Goal: Information Seeking & Learning: Learn about a topic

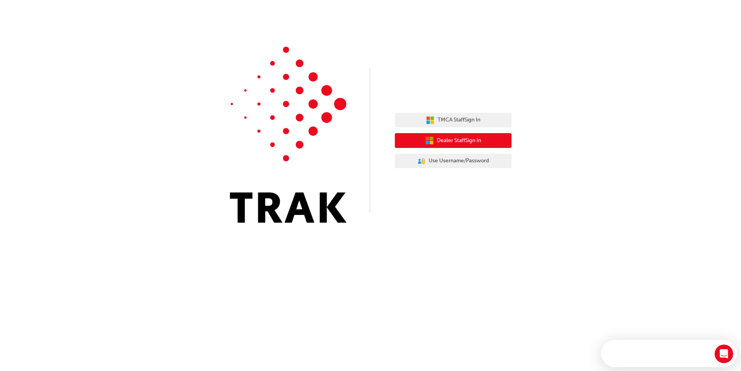
click at [490, 142] on button "Dealer Staff Sign In" at bounding box center [453, 140] width 117 height 15
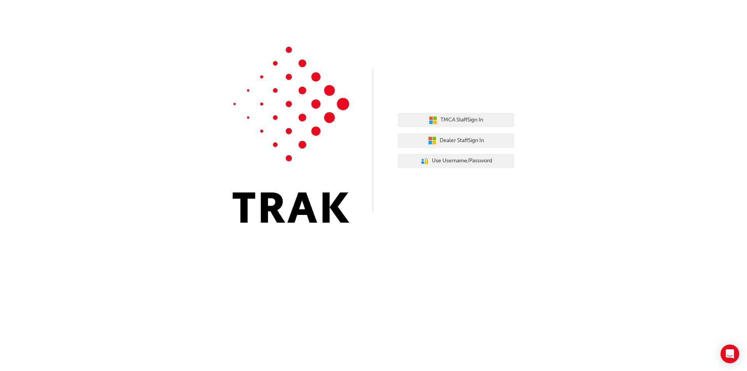
click at [436, 108] on div "TMCA Staff Sign In Dealer Staff Sign In User Authentication Icon - Blue Person,…" at bounding box center [455, 140] width 117 height 67
click at [441, 119] on span "TMCA Staff Sign In" at bounding box center [461, 119] width 43 height 9
click at [478, 138] on span "Dealer Staff Sign In" at bounding box center [461, 140] width 44 height 9
click at [439, 149] on div "TMCA Staff Sign In Dealer Staff Sign In User Authentication Icon - Blue Person,…" at bounding box center [455, 140] width 117 height 67
click at [441, 145] on button "Dealer Staff Sign In" at bounding box center [455, 140] width 117 height 15
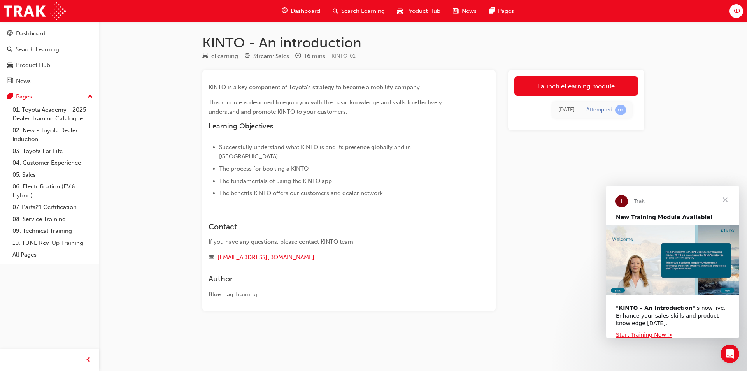
click at [728, 199] on span "Close" at bounding box center [725, 199] width 28 height 28
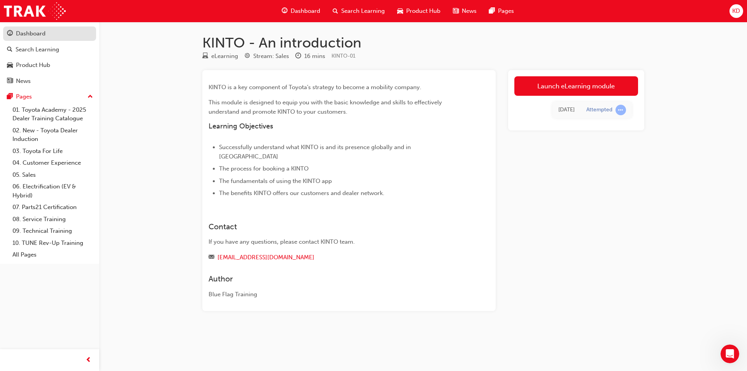
click at [45, 33] on div "Dashboard" at bounding box center [49, 34] width 85 height 10
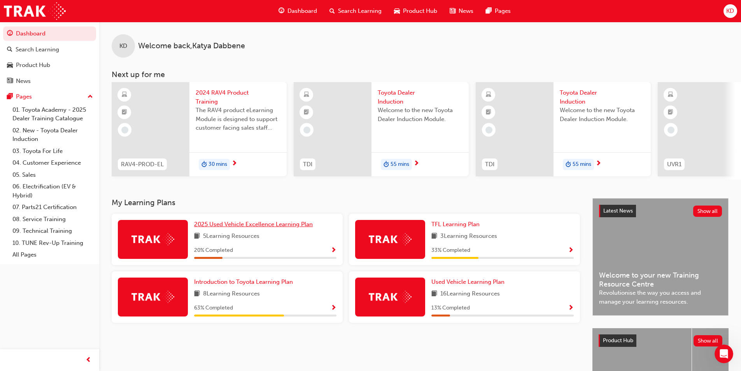
click at [233, 227] on span "2025 Used Vehicle Excellence Learning Plan" at bounding box center [253, 223] width 119 height 7
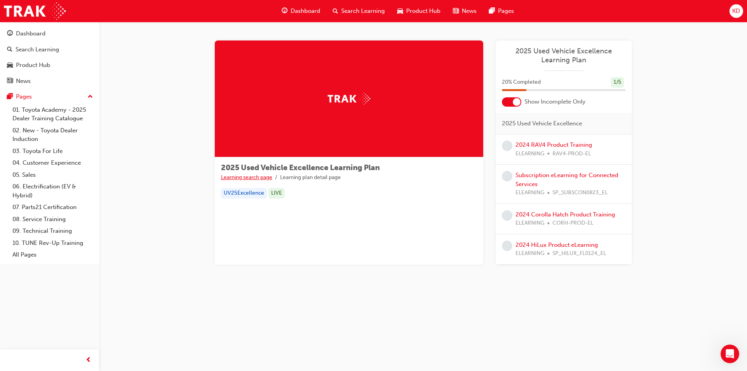
click at [251, 176] on link "Learning search page" at bounding box center [246, 177] width 51 height 7
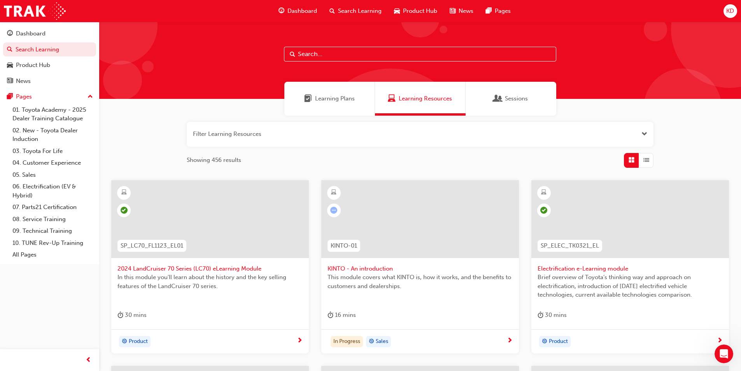
click at [332, 98] on span "Learning Plans" at bounding box center [335, 98] width 40 height 9
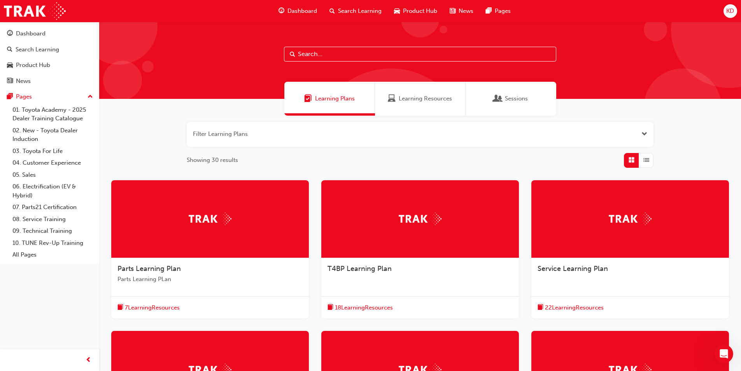
click at [306, 57] on input "text" at bounding box center [420, 54] width 272 height 15
type input "tcpo"
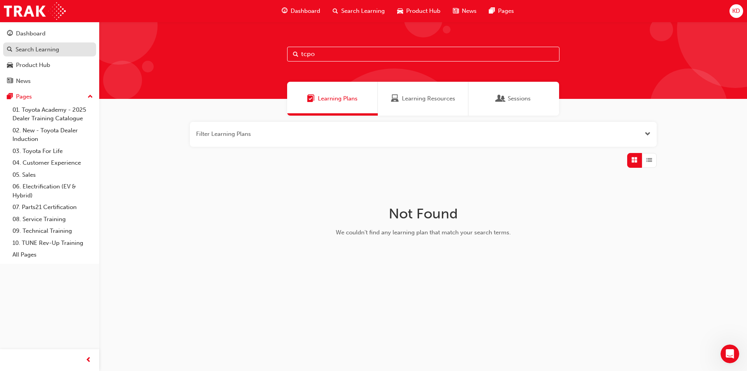
click at [58, 48] on div "Search Learning" at bounding box center [38, 49] width 44 height 9
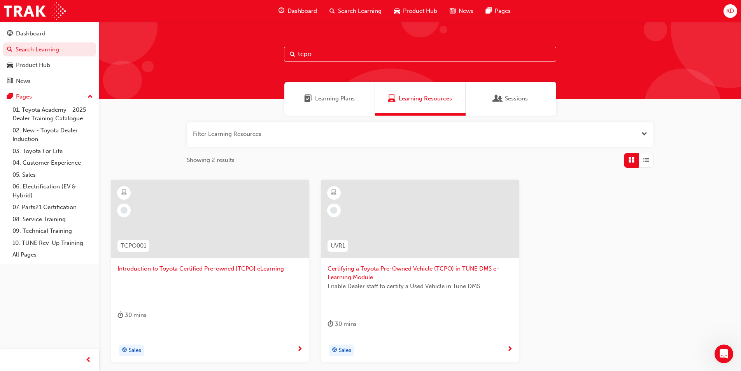
click at [189, 268] on span "Introduction to Toyota Certified Pre-owned [TCPO] eLearning" at bounding box center [209, 268] width 185 height 9
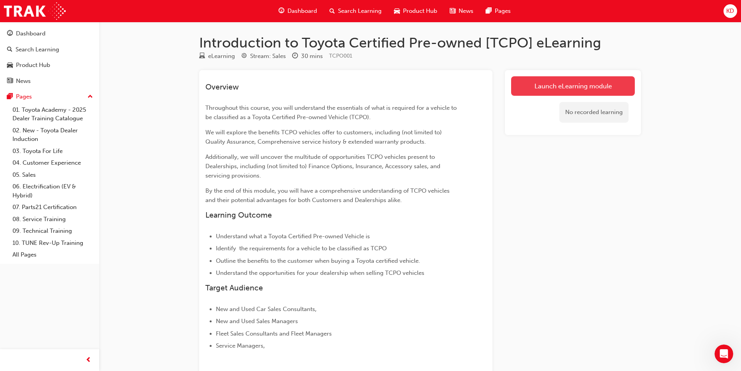
click at [522, 89] on link "Launch eLearning module" at bounding box center [573, 85] width 124 height 19
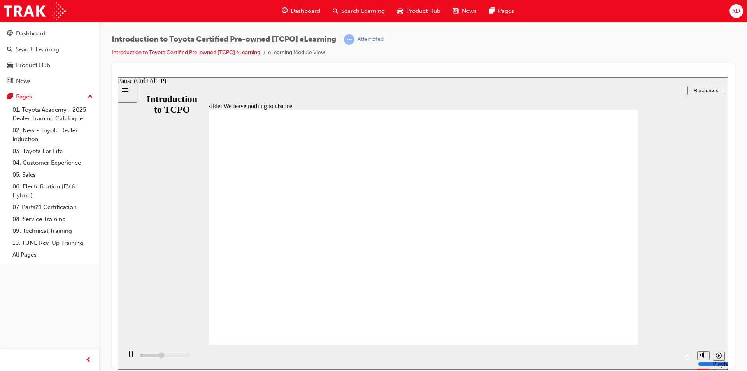
click at [129, 355] on rect "Pause (Ctrl+Alt+P)" at bounding box center [129, 352] width 1 height 5
click at [719, 206] on div "slide: What are the requirements for a vehicle to be classified as TCPO? What a…" at bounding box center [423, 223] width 610 height 292
click at [456, 63] on div "Introduction to Toyota Certified Pre-owned [TCPO] eLearning | Attempted Introdu…" at bounding box center [423, 48] width 623 height 29
click at [124, 359] on div "Play (Ctrl+Alt+P)" at bounding box center [130, 356] width 13 height 13
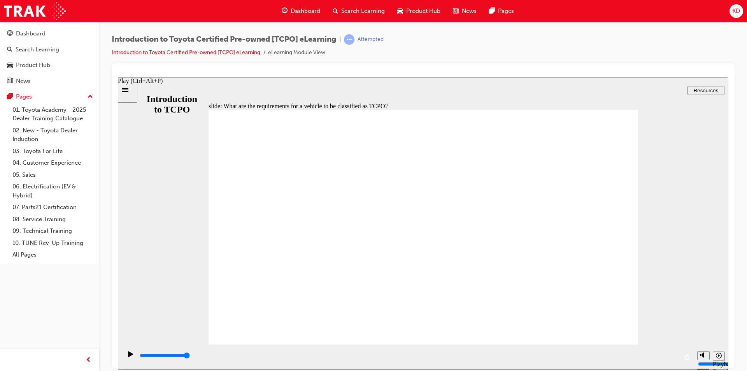
click at [128, 356] on icon "Play (Ctrl+Alt+P)" at bounding box center [130, 353] width 5 height 6
click at [129, 354] on icon "Play (Ctrl+Alt+P)" at bounding box center [130, 353] width 5 height 6
click at [129, 355] on icon "Play (Ctrl+Alt+P)" at bounding box center [130, 353] width 5 height 6
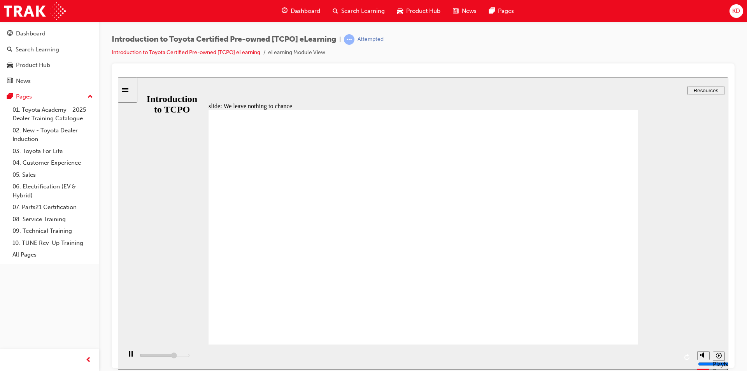
click at [737, 158] on div "Introduction to Toyota Certified Pre-owned [TCPO] eLearning | Attempted Introdu…" at bounding box center [422, 186] width 647 height 329
click at [126, 354] on div "Pause (Ctrl+Alt+P)" at bounding box center [130, 356] width 13 height 13
click at [128, 356] on icon "Play (Ctrl+Alt+P)" at bounding box center [130, 353] width 5 height 6
click at [130, 356] on icon "Play (Ctrl+Alt+P)" at bounding box center [130, 353] width 5 height 6
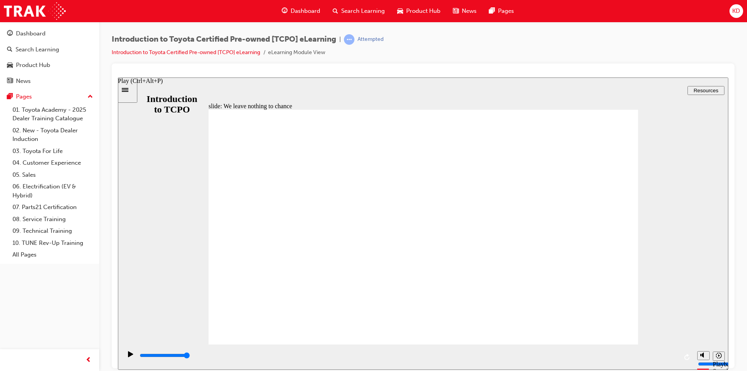
type input "35200"
click at [681, 303] on div "slide: We leave nothing to chance Rectangle 1 CLOSE CLOSE Quality Assurance TCP…" at bounding box center [423, 223] width 610 height 292
click at [702, 327] on circle "Mute (Ctrl+Alt+M)" at bounding box center [703, 325] width 3 height 3
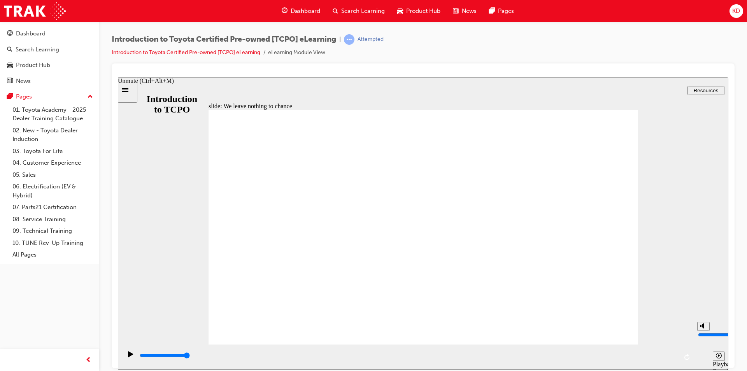
type input "9"
click at [702, 331] on input "volume" at bounding box center [723, 334] width 50 height 6
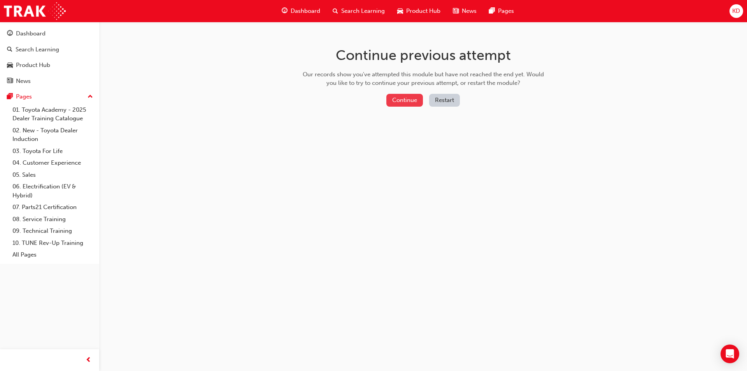
click at [404, 100] on button "Continue" at bounding box center [404, 100] width 37 height 13
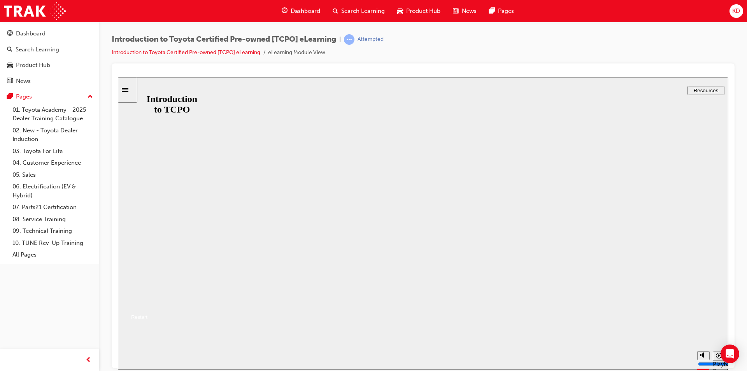
click at [147, 303] on button "Resume" at bounding box center [133, 307] width 30 height 9
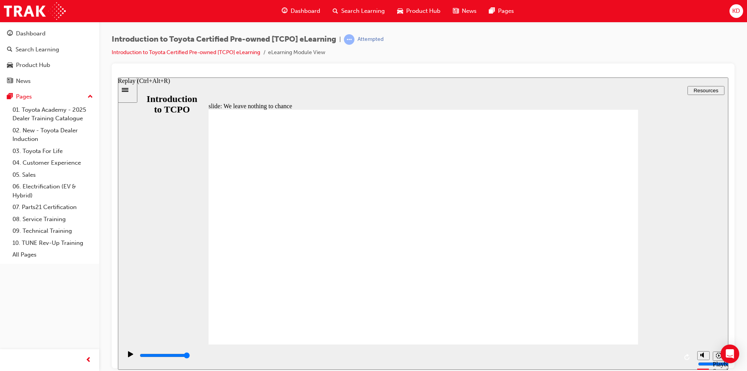
click at [687, 357] on icon "Replay (Ctrl+Alt+R)" at bounding box center [687, 356] width 6 height 6
click at [129, 355] on icon "Play (Ctrl+Alt+P)" at bounding box center [130, 353] width 5 height 6
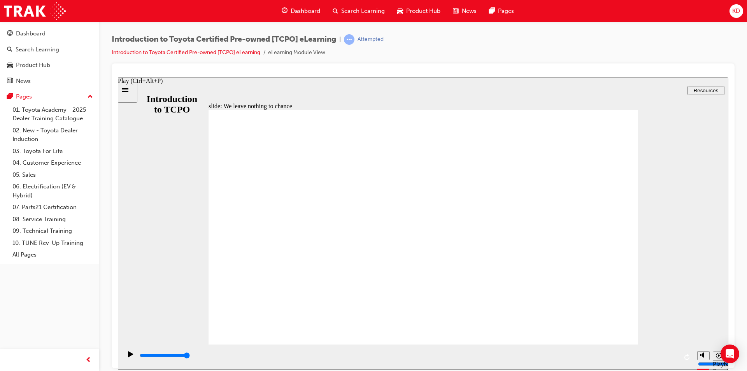
click at [130, 354] on icon "Play (Ctrl+Alt+P)" at bounding box center [130, 353] width 5 height 6
click at [704, 282] on div "slide: We leave nothing to chance Rectangle 1 CLOSE CLOSE Quality Assurance TCP…" at bounding box center [423, 223] width 610 height 292
click at [688, 357] on icon "Replay (Ctrl+Alt+R)" at bounding box center [687, 356] width 6 height 6
click at [740, 288] on div "Introduction to Toyota Certified Pre-owned [TCPO] eLearning | Attempted Introdu…" at bounding box center [422, 186] width 647 height 329
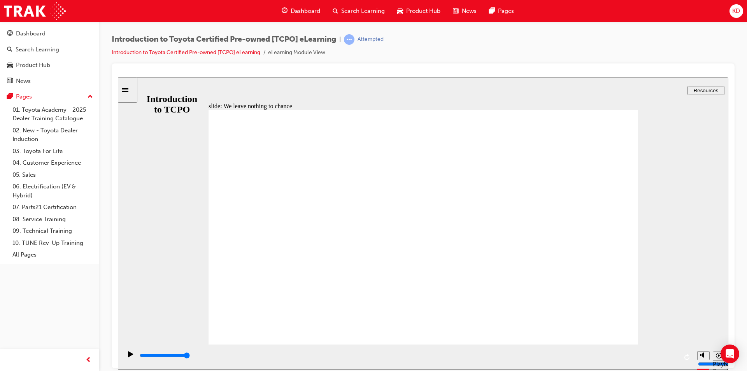
click at [734, 293] on div at bounding box center [423, 215] width 623 height 304
click at [686, 355] on icon "Replay (Ctrl+Alt+R)" at bounding box center [686, 356] width 5 height 6
type input "35200"
click at [703, 328] on polygon "Mute (Ctrl+Alt+M)" at bounding box center [703, 324] width 2 height 5
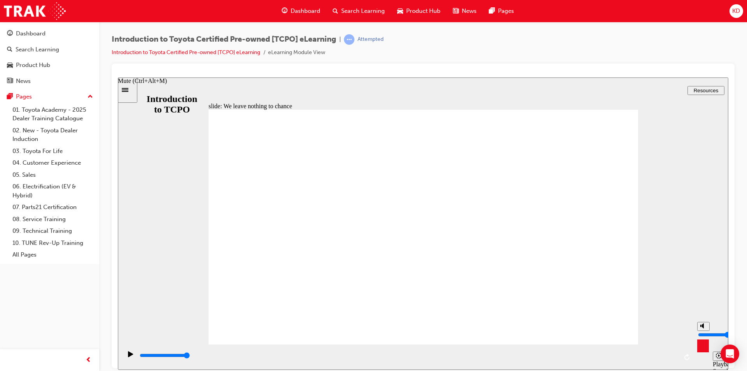
type input "6"
click at [702, 331] on input "volume" at bounding box center [723, 334] width 50 height 6
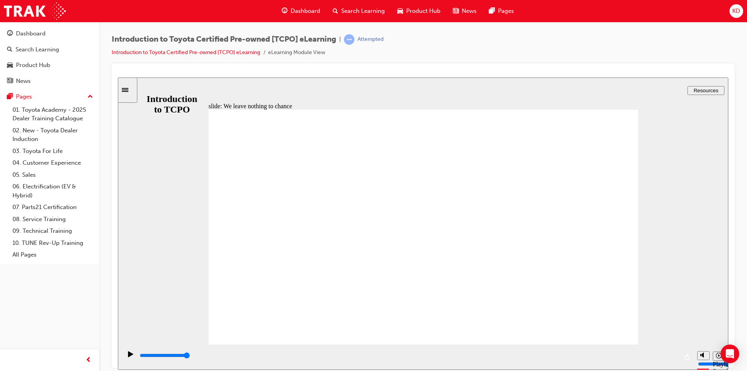
click at [698, 288] on div "slide: Opportunities to your Dealership when selling TCPO vehicles Opportunitie…" at bounding box center [423, 223] width 610 height 292
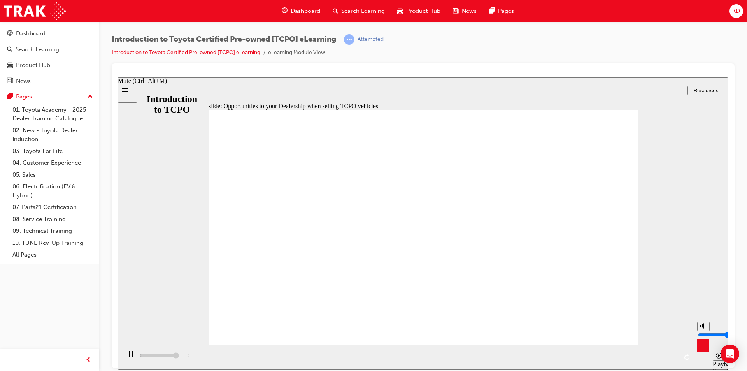
click at [701, 328] on circle "Mute (Ctrl+Alt+M)" at bounding box center [703, 325] width 5 height 5
type input "12200"
type input "0"
type input "13000"
type input "8"
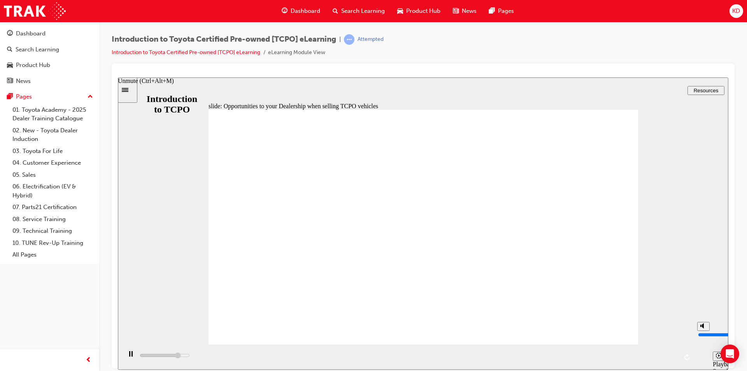
type input "13100"
type input "8"
click at [702, 331] on input "volume" at bounding box center [723, 334] width 50 height 6
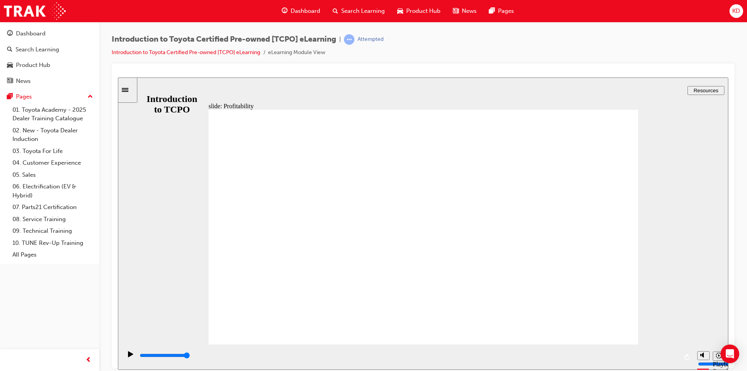
type input "7400"
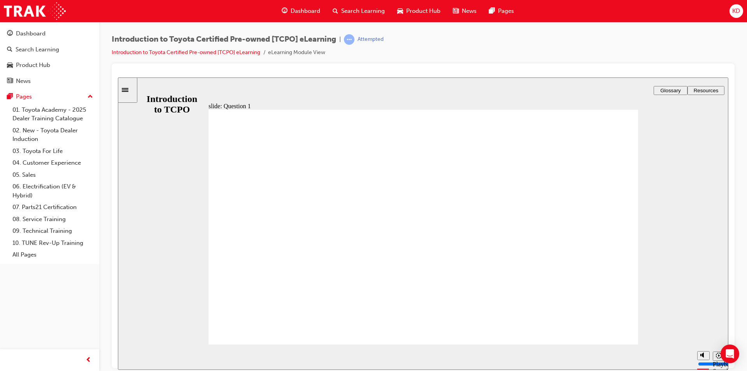
radio input "true"
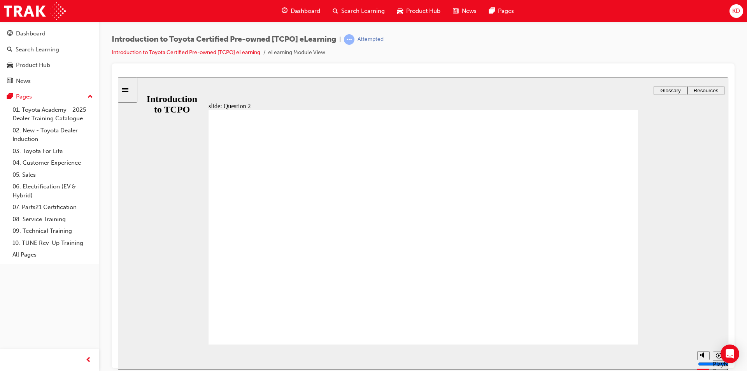
radio input "false"
radio input "true"
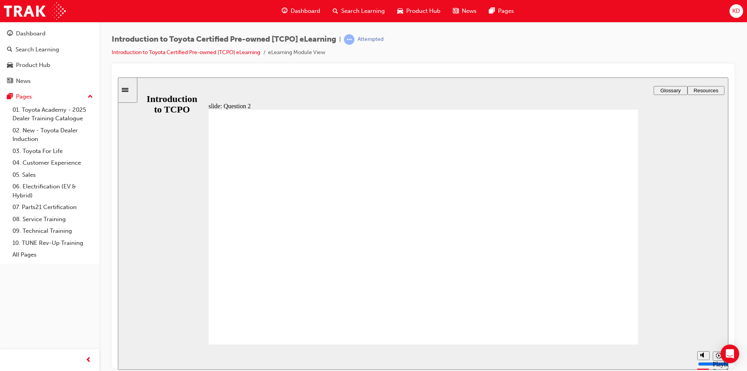
radio input "true"
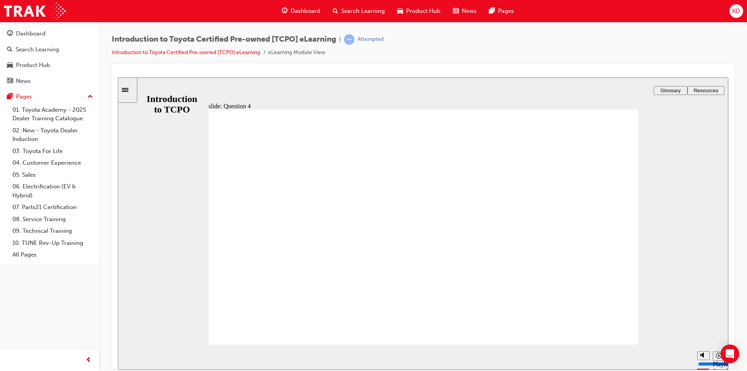
radio input "true"
type input "18400"
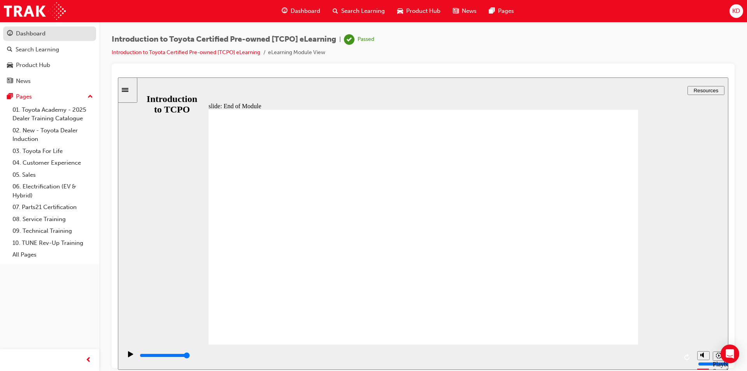
click at [62, 34] on div "Dashboard" at bounding box center [49, 34] width 85 height 10
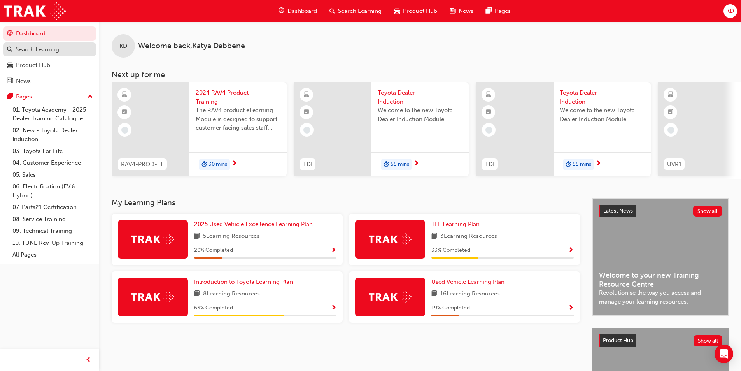
click at [43, 46] on div "Search Learning" at bounding box center [38, 49] width 44 height 9
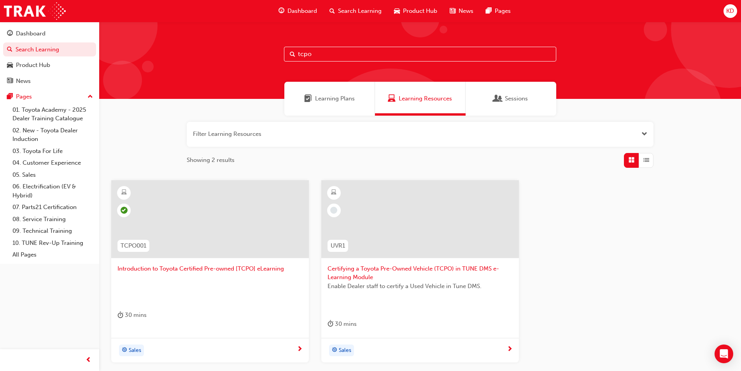
drag, startPoint x: 371, startPoint y: 55, endPoint x: 223, endPoint y: 75, distance: 149.5
click at [223, 75] on div "tcpo" at bounding box center [420, 60] width 642 height 77
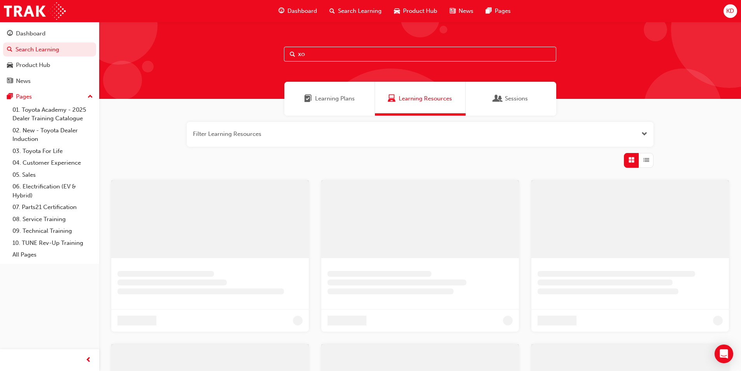
type input "x"
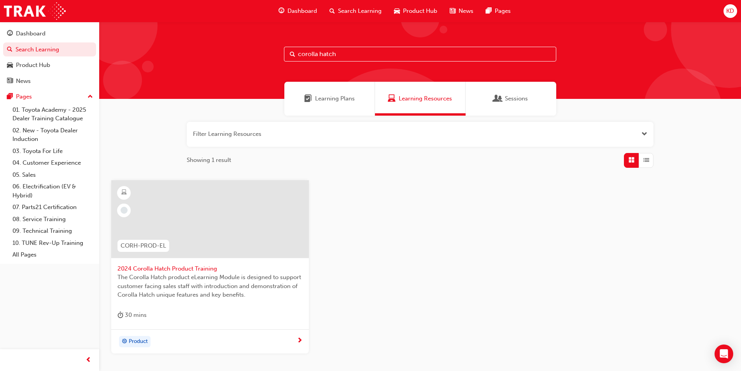
type input "corolla hatch"
click at [230, 337] on div "Product" at bounding box center [206, 342] width 179 height 12
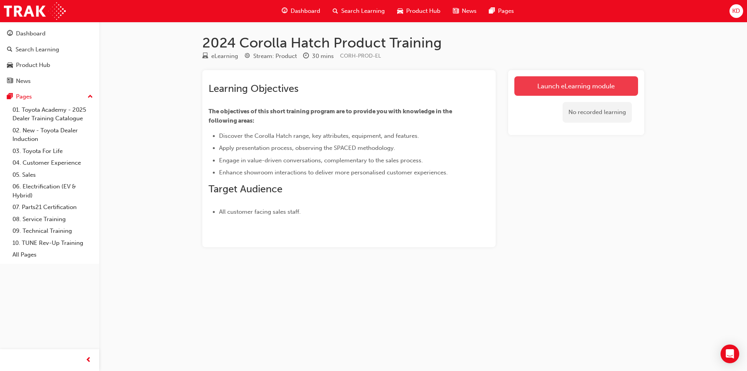
click at [581, 87] on link "Launch eLearning module" at bounding box center [576, 85] width 124 height 19
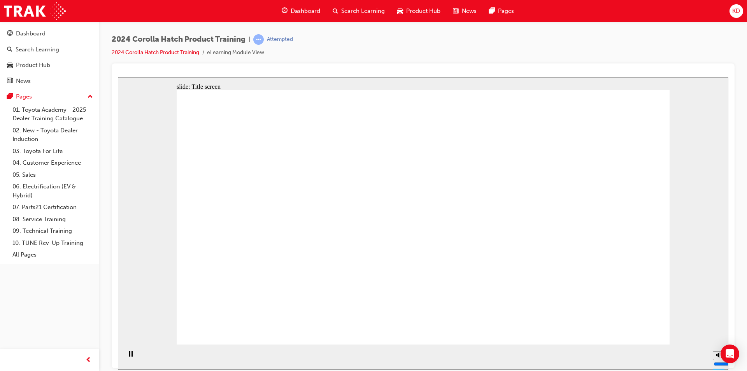
drag, startPoint x: 632, startPoint y: 318, endPoint x: 636, endPoint y: 324, distance: 6.5
click at [718, 331] on input "volume" at bounding box center [738, 334] width 50 height 6
click at [735, 296] on div "2024 Corolla Hatch Product Training | Attempted 2024 Corolla Hatch Product Trai…" at bounding box center [422, 186] width 647 height 329
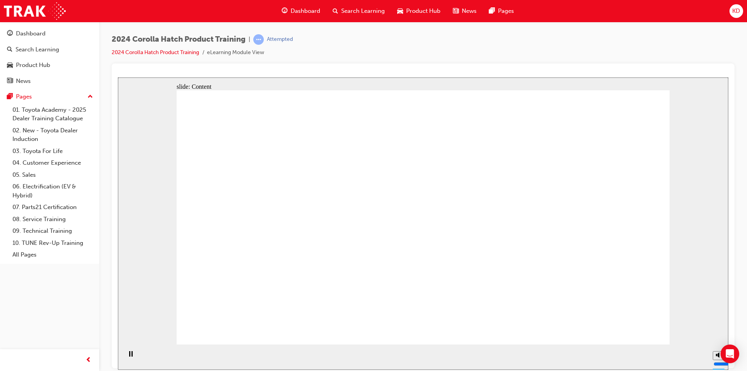
click at [718, 331] on input "volume" at bounding box center [738, 334] width 50 height 6
click at [719, 336] on input "volume" at bounding box center [738, 334] width 50 height 6
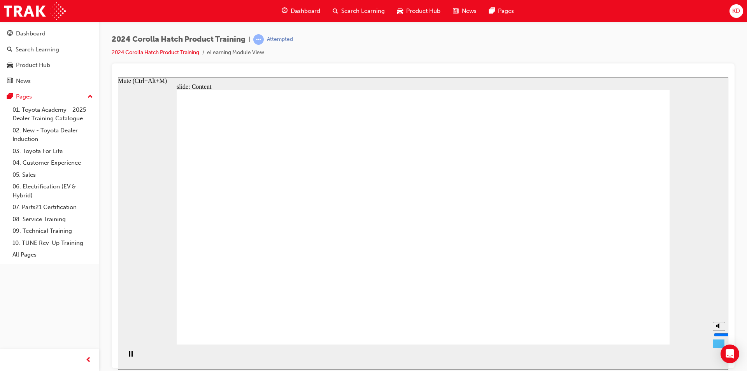
type input "4"
click at [717, 334] on input "volume" at bounding box center [738, 334] width 50 height 6
click at [742, 273] on div "2024 Corolla Hatch Product Training | Attempted 2024 Corolla Hatch Product Trai…" at bounding box center [422, 186] width 647 height 329
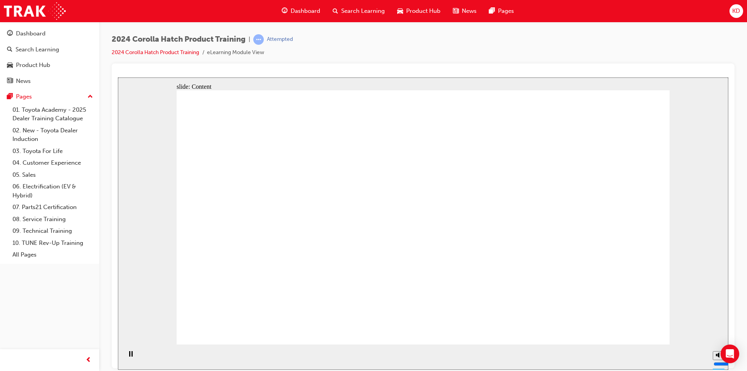
click at [724, 59] on div "2024 Corolla Hatch Product Training | Attempted 2024 Corolla Hatch Product Trai…" at bounding box center [423, 48] width 623 height 29
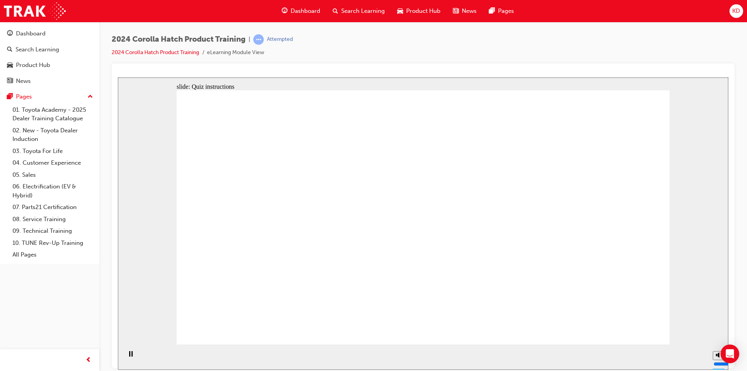
radio input "true"
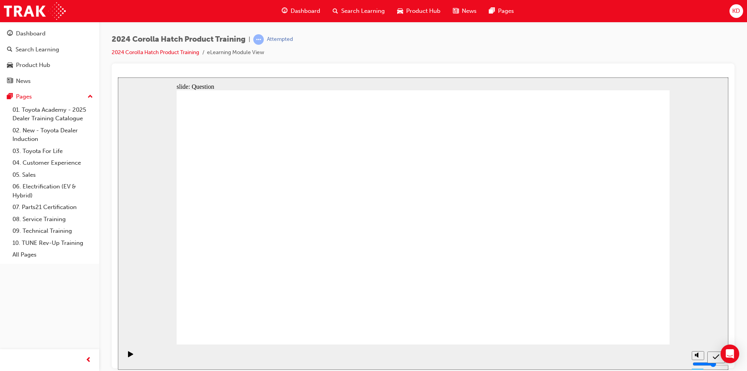
radio input "true"
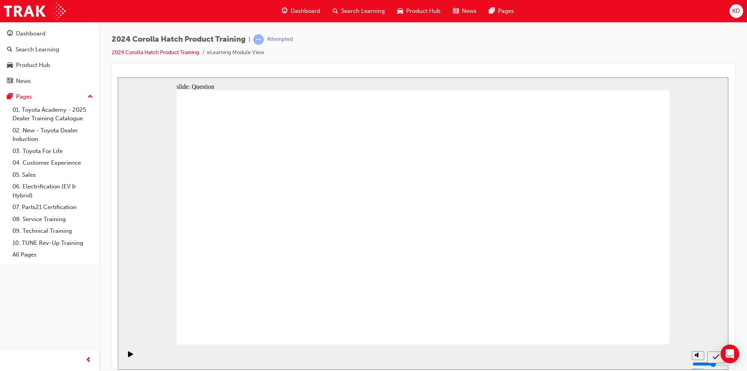
radio input "true"
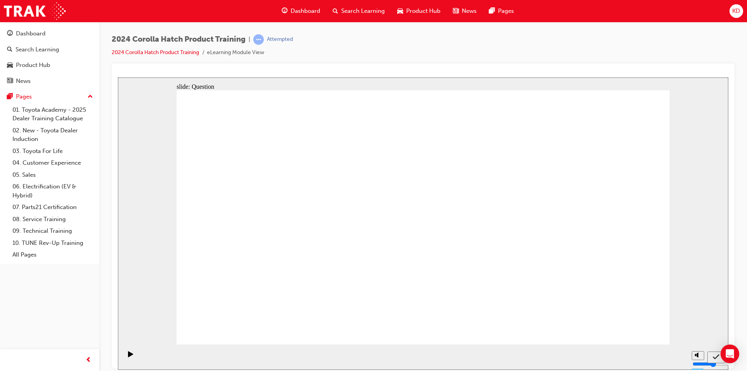
drag, startPoint x: 435, startPoint y: 292, endPoint x: 498, endPoint y: 220, distance: 95.3
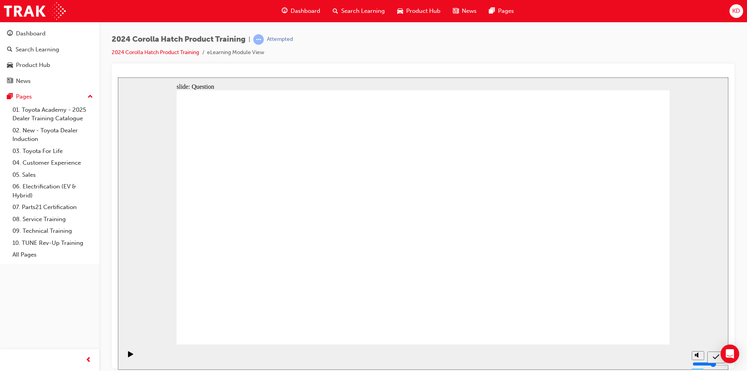
drag, startPoint x: 501, startPoint y: 189, endPoint x: 418, endPoint y: 267, distance: 113.9
drag, startPoint x: 604, startPoint y: 193, endPoint x: 602, endPoint y: 198, distance: 5.2
drag, startPoint x: 602, startPoint y: 198, endPoint x: 588, endPoint y: 202, distance: 14.3
drag, startPoint x: 567, startPoint y: 224, endPoint x: 504, endPoint y: 271, distance: 79.1
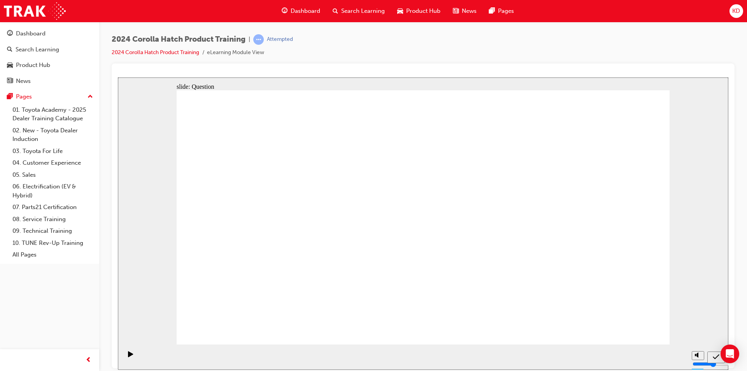
drag, startPoint x: 528, startPoint y: 278, endPoint x: 617, endPoint y: 296, distance: 91.2
drag, startPoint x: 446, startPoint y: 207, endPoint x: 524, endPoint y: 288, distance: 111.9
drag, startPoint x: 275, startPoint y: 212, endPoint x: 359, endPoint y: 273, distance: 103.5
drag, startPoint x: 339, startPoint y: 211, endPoint x: 274, endPoint y: 278, distance: 93.5
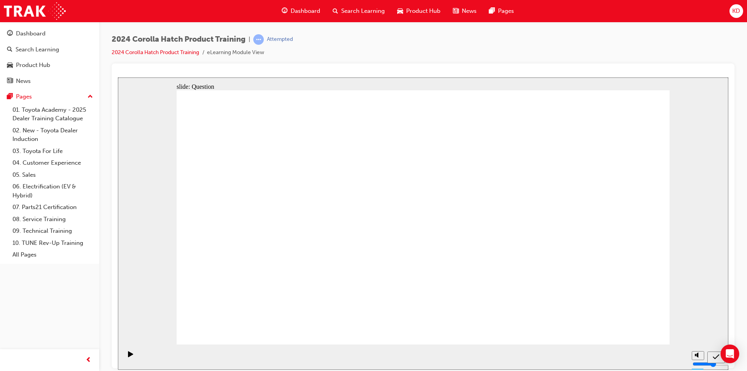
radio input "true"
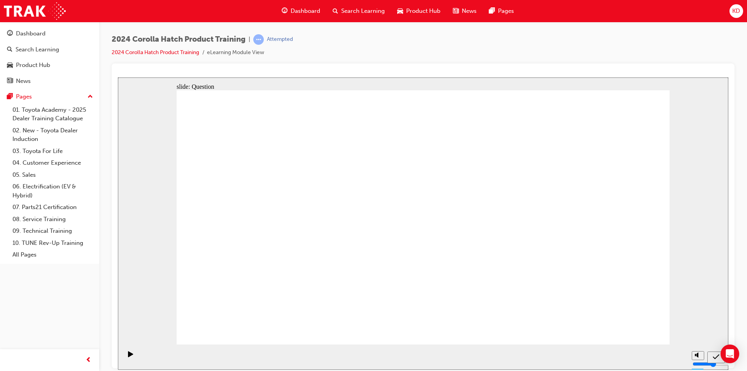
radio input "true"
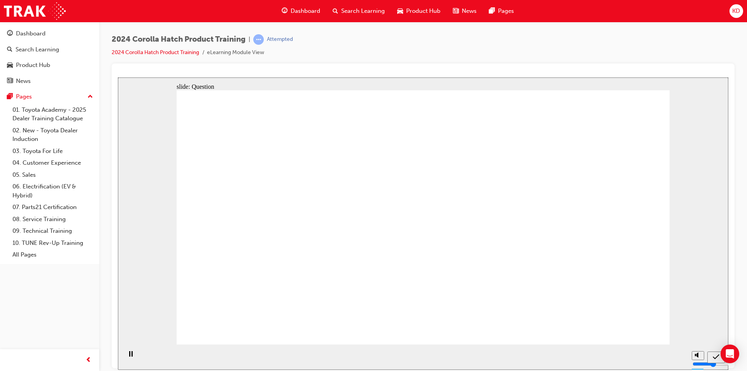
radio input "true"
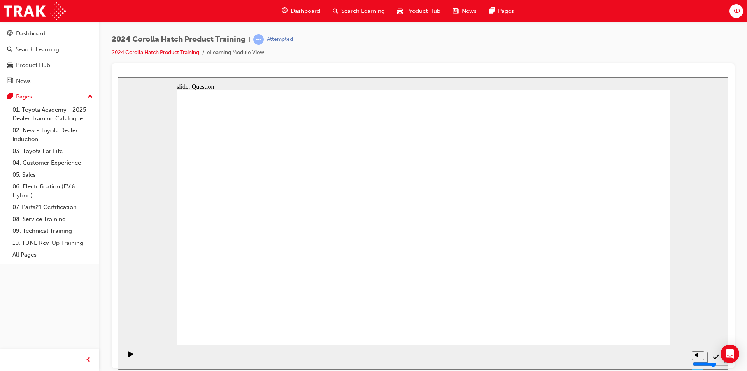
drag, startPoint x: 520, startPoint y: 203, endPoint x: 414, endPoint y: 303, distance: 146.1
drag, startPoint x: 597, startPoint y: 211, endPoint x: 595, endPoint y: 276, distance: 65.7
drag, startPoint x: 400, startPoint y: 203, endPoint x: 395, endPoint y: 238, distance: 35.0
drag, startPoint x: 352, startPoint y: 207, endPoint x: 277, endPoint y: 269, distance: 96.9
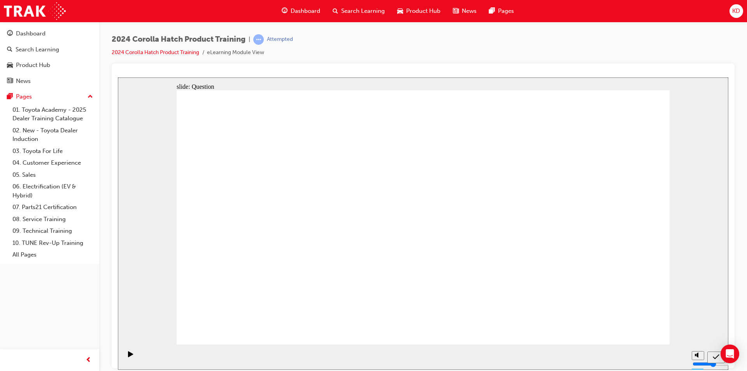
drag, startPoint x: 265, startPoint y: 201, endPoint x: 365, endPoint y: 278, distance: 126.2
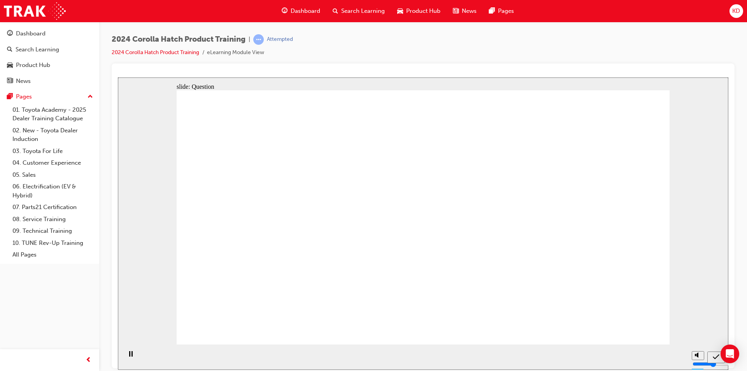
radio input "true"
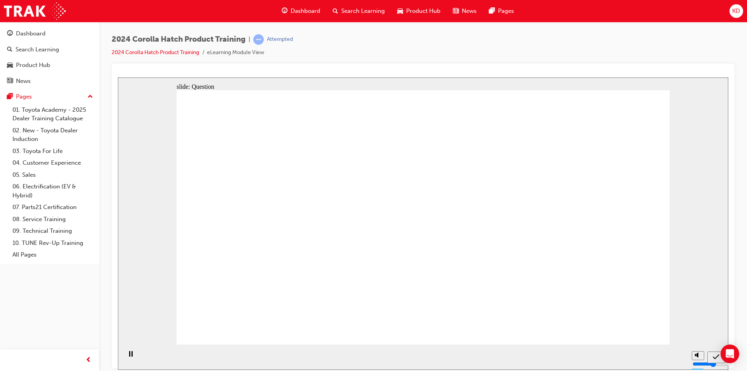
radio input "true"
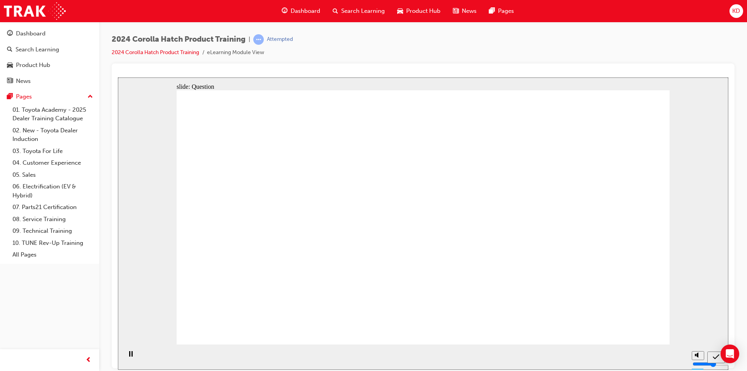
radio input "true"
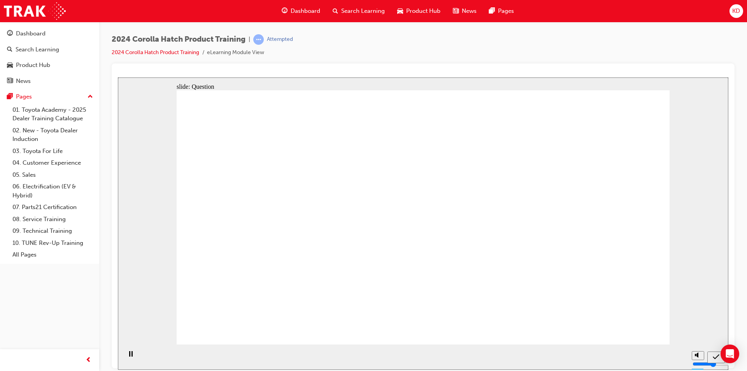
drag, startPoint x: 437, startPoint y: 280, endPoint x: 439, endPoint y: 275, distance: 5.9
drag, startPoint x: 492, startPoint y: 206, endPoint x: 421, endPoint y: 275, distance: 99.8
drag, startPoint x: 425, startPoint y: 193, endPoint x: 535, endPoint y: 266, distance: 131.6
drag, startPoint x: 600, startPoint y: 206, endPoint x: 606, endPoint y: 286, distance: 79.5
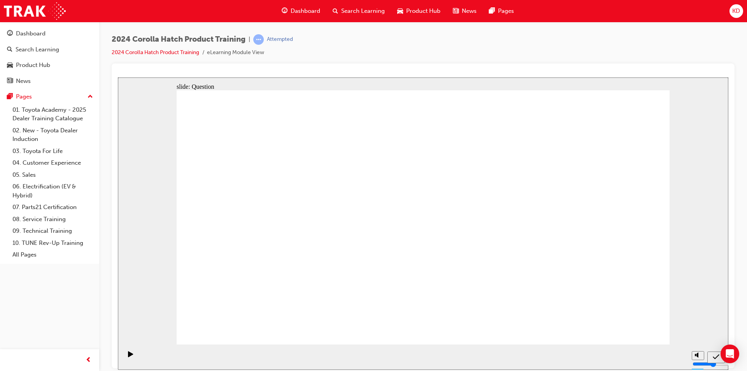
drag, startPoint x: 348, startPoint y: 200, endPoint x: 271, endPoint y: 224, distance: 80.7
drag, startPoint x: 273, startPoint y: 207, endPoint x: 357, endPoint y: 296, distance: 122.7
